Goal: Navigation & Orientation: Understand site structure

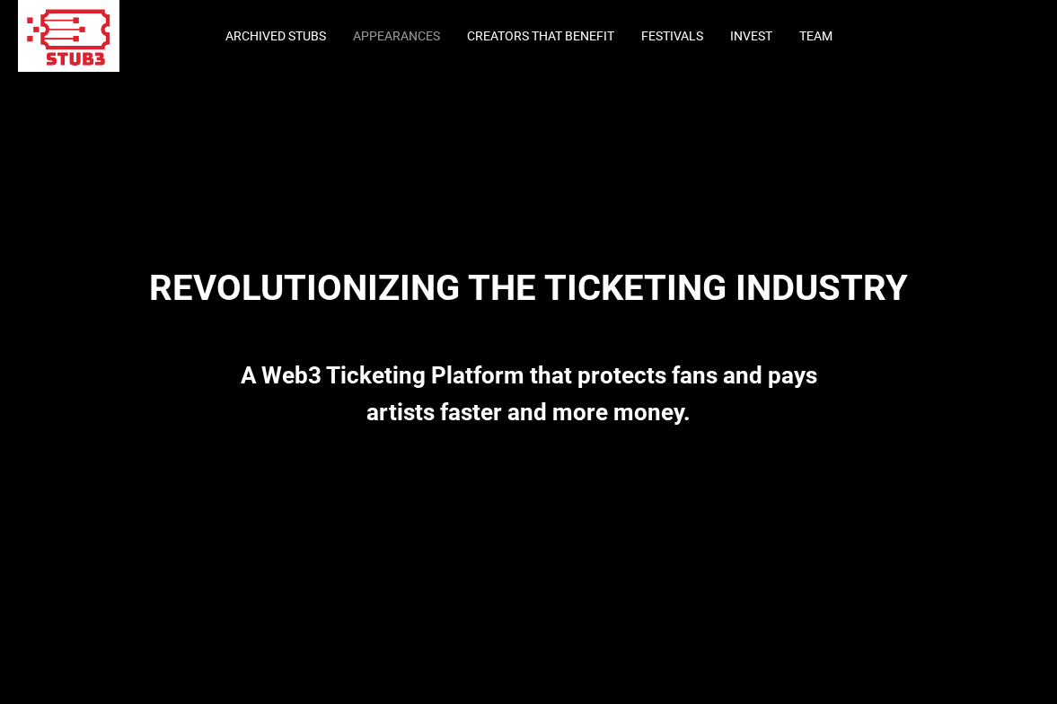
click at [385, 40] on link "Appearances" at bounding box center [396, 36] width 87 height 14
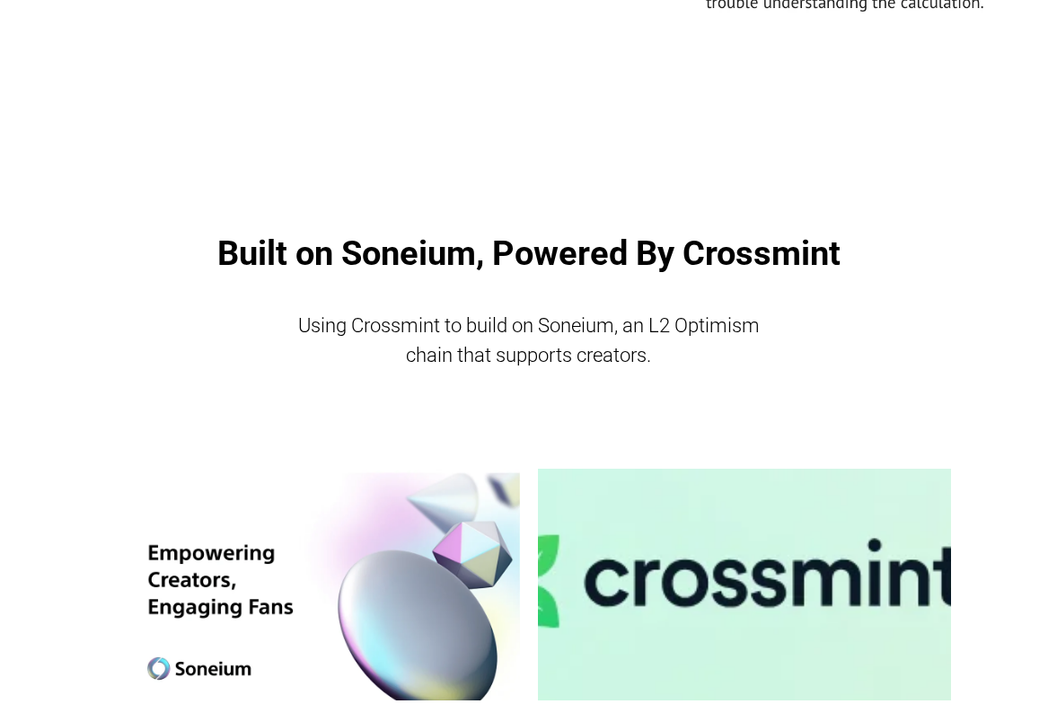
scroll to position [2986, 0]
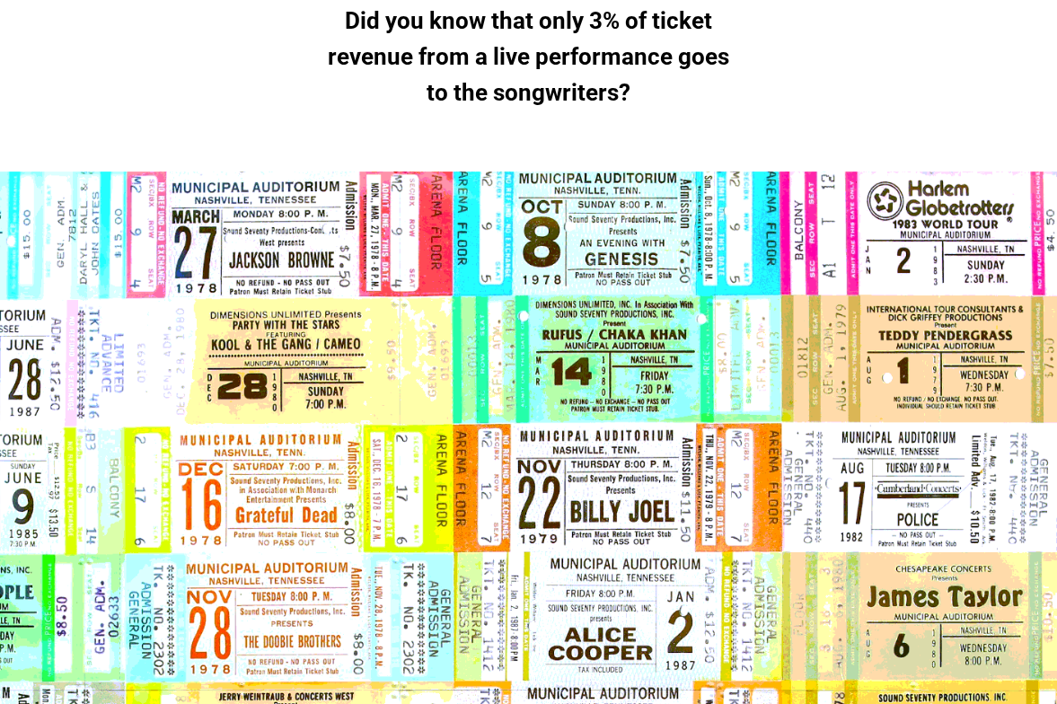
scroll to position [1430, 0]
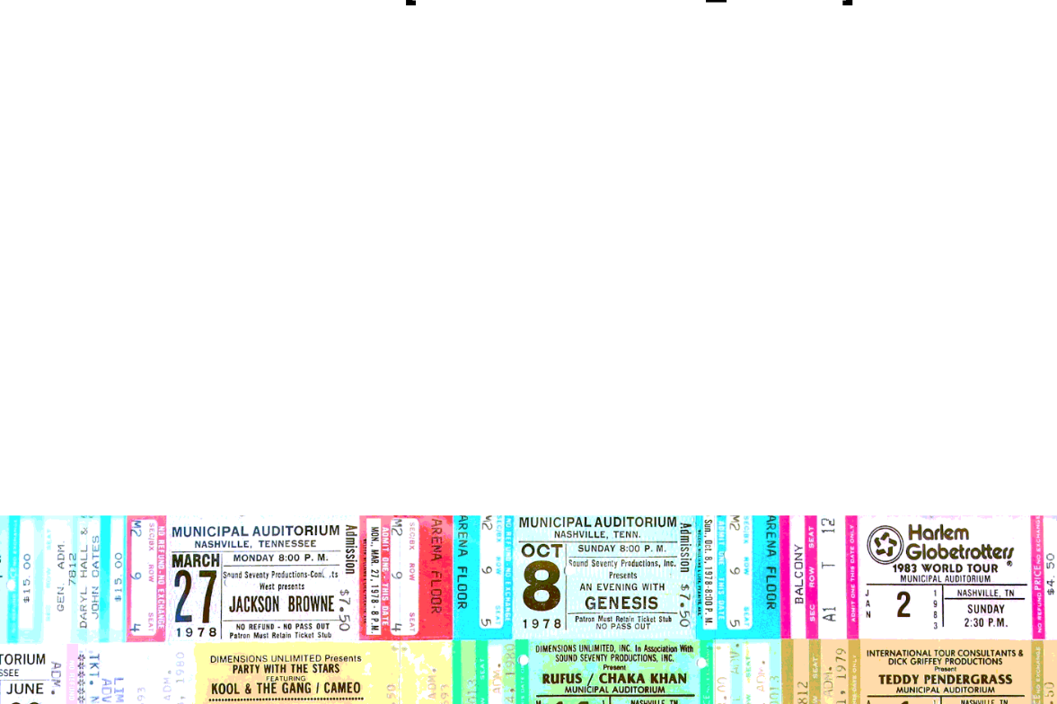
scroll to position [633, 0]
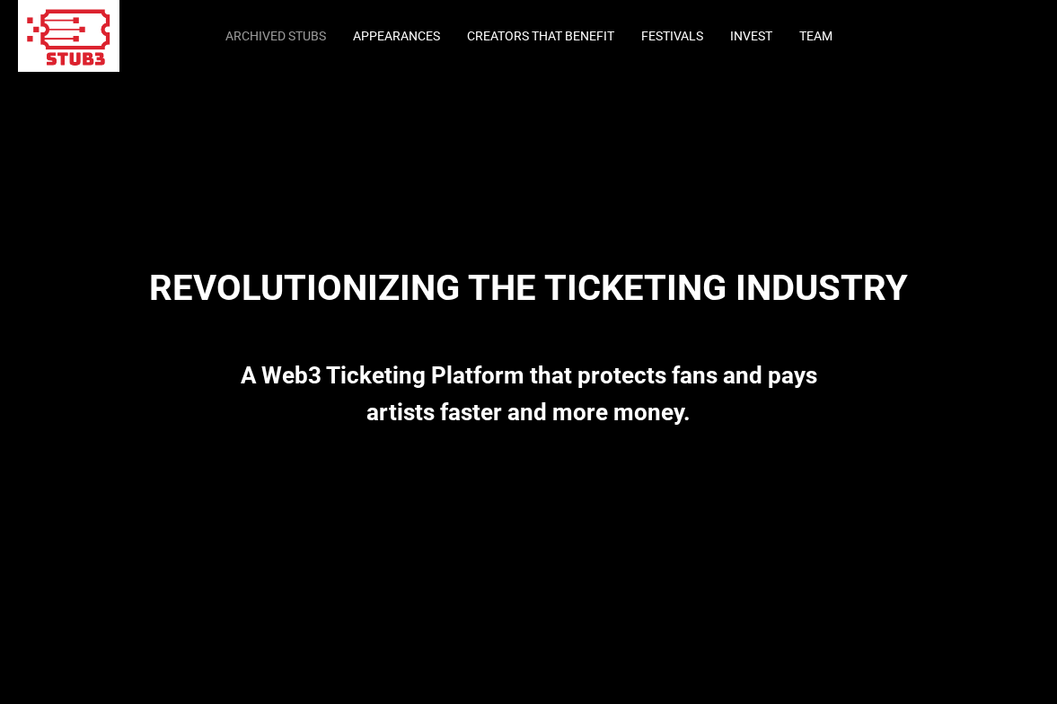
click at [275, 40] on link "Archived Stubs" at bounding box center [275, 36] width 101 height 14
click at [376, 43] on div "Archived Stubs Appearances Creators that Benefit Festivals Invest Team" at bounding box center [528, 36] width 791 height 72
click at [380, 34] on link "Appearances" at bounding box center [396, 36] width 87 height 14
click at [515, 38] on link "Creators that Benefit" at bounding box center [540, 36] width 147 height 14
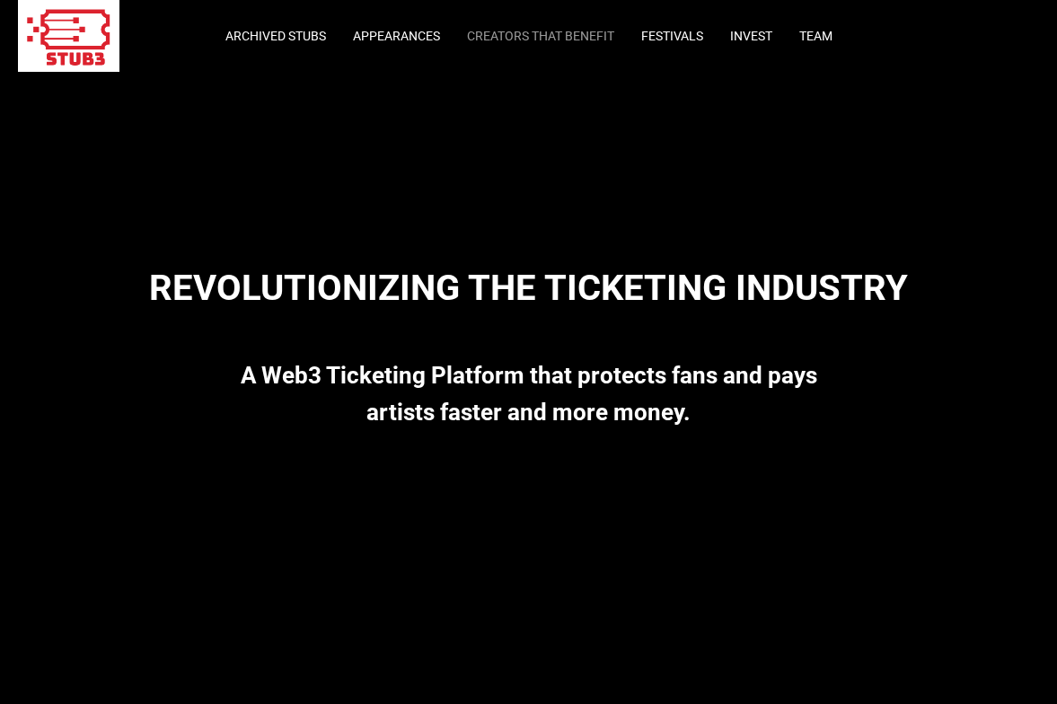
click at [497, 39] on link "Creators that Benefit" at bounding box center [540, 36] width 147 height 14
click at [667, 38] on link "Festivals" at bounding box center [672, 36] width 62 height 14
click at [746, 39] on link "Invest" at bounding box center [751, 36] width 42 height 14
click at [690, 39] on link "Festivals" at bounding box center [672, 36] width 62 height 14
click at [744, 39] on link "Invest" at bounding box center [751, 36] width 42 height 14
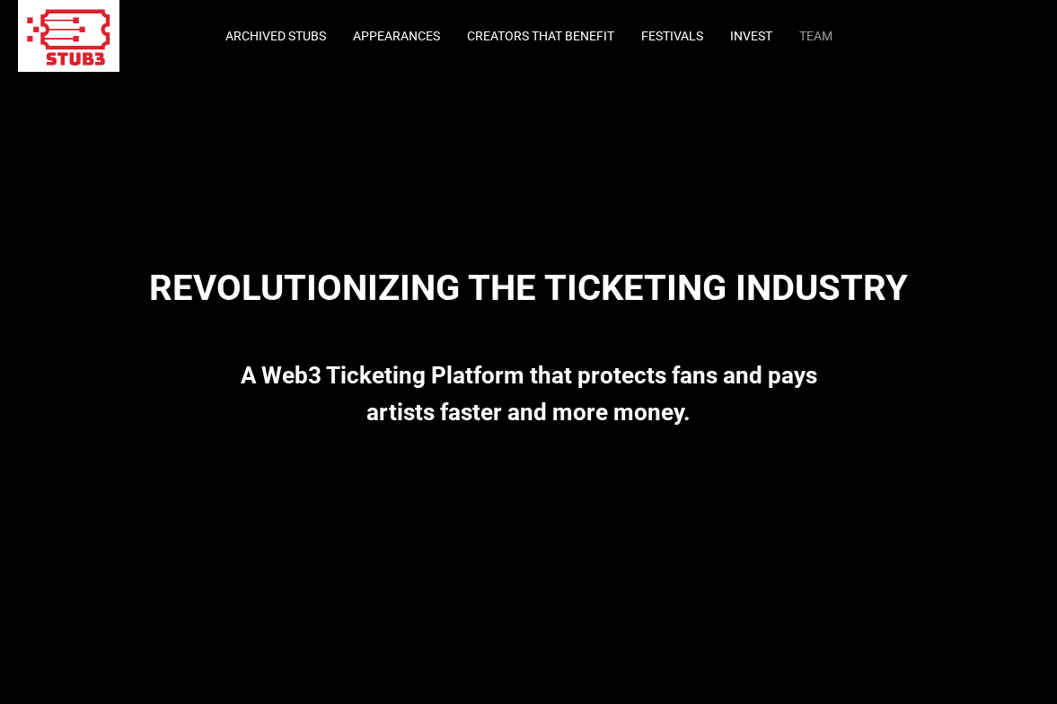
click at [822, 39] on link "Team" at bounding box center [815, 36] width 33 height 14
